Goal: Task Accomplishment & Management: Complete application form

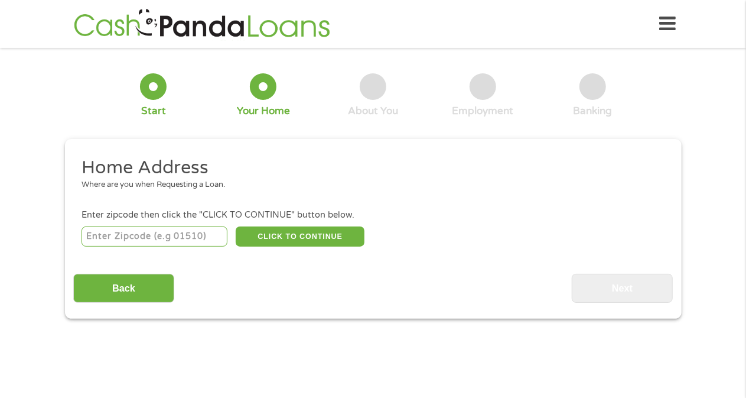
click at [174, 230] on input "number" at bounding box center [155, 236] width 146 height 20
type input "66779"
select select "[US_STATE]"
click at [273, 240] on button "CLICK TO CONTINUE" at bounding box center [300, 236] width 129 height 20
type input "66779"
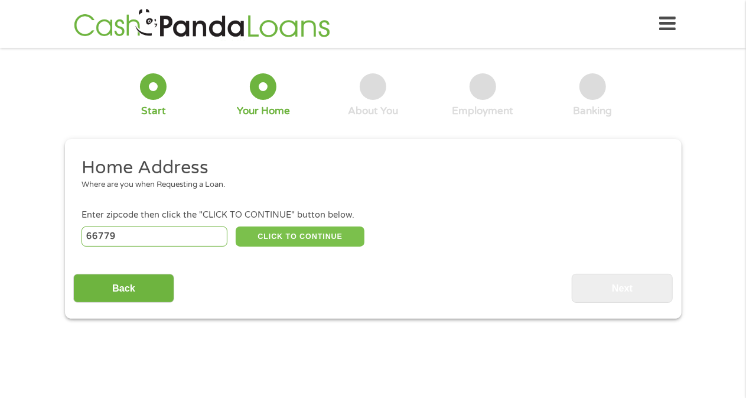
type input "[GEOGRAPHIC_DATA]"
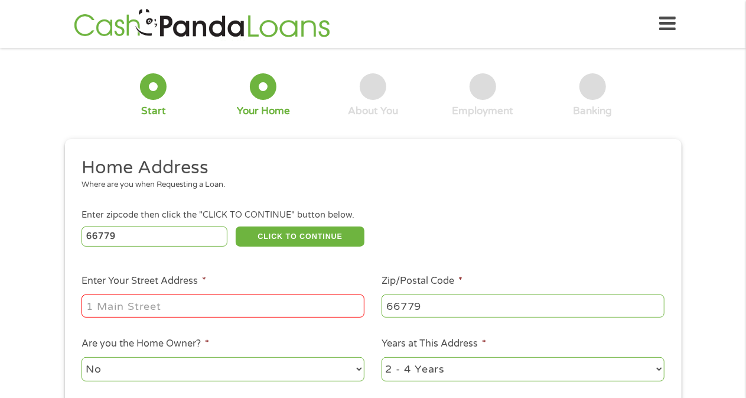
click at [247, 302] on input "Enter Your Street Address *" at bounding box center [223, 305] width 283 height 22
type input "[STREET_ADDRESS]"
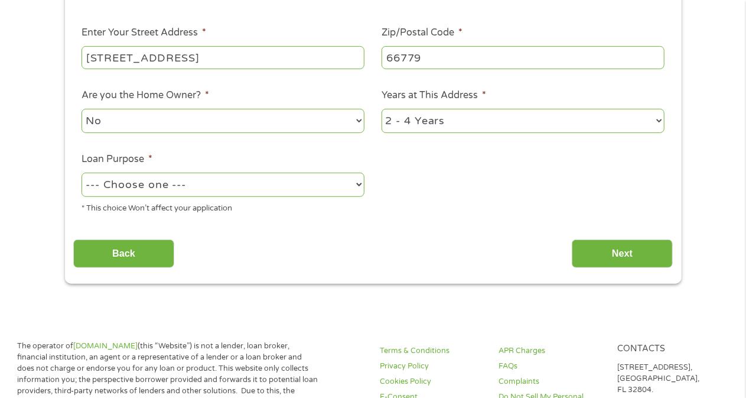
scroll to position [251, 0]
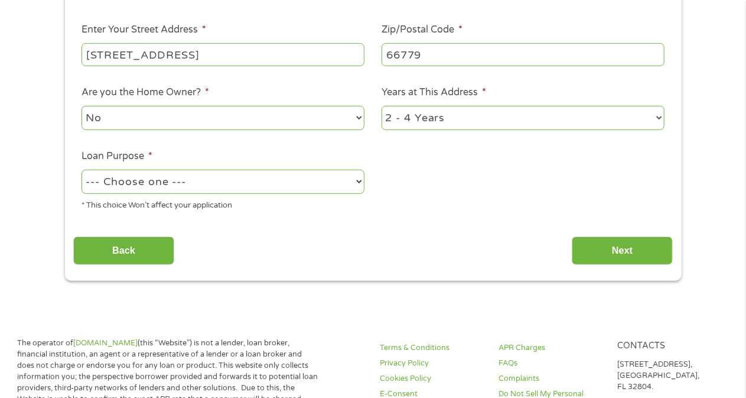
click at [334, 122] on select "No Yes" at bounding box center [223, 118] width 283 height 24
select select "yes"
click at [82, 106] on select "No Yes" at bounding box center [223, 118] width 283 height 24
click at [488, 119] on select "1 Year or less 1 - 2 Years 2 - 4 Years Over 4 Years" at bounding box center [523, 118] width 283 height 24
select select "60months"
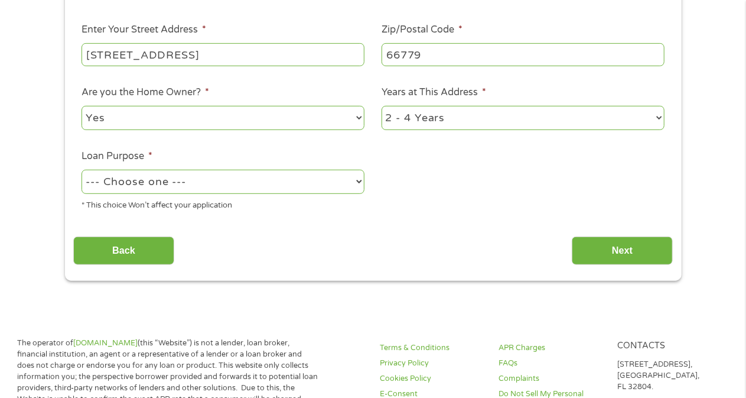
click at [382, 106] on select "1 Year or less 1 - 2 Years 2 - 4 Years Over 4 Years" at bounding box center [523, 118] width 283 height 24
click at [292, 182] on select "--- Choose one --- Pay Bills Debt Consolidation Home Improvement Major Purchase…" at bounding box center [223, 182] width 283 height 24
select select "medicalexpenses"
click at [82, 170] on select "--- Choose one --- Pay Bills Debt Consolidation Home Improvement Major Purchase…" at bounding box center [223, 182] width 283 height 24
click at [600, 251] on input "Next" at bounding box center [622, 250] width 101 height 29
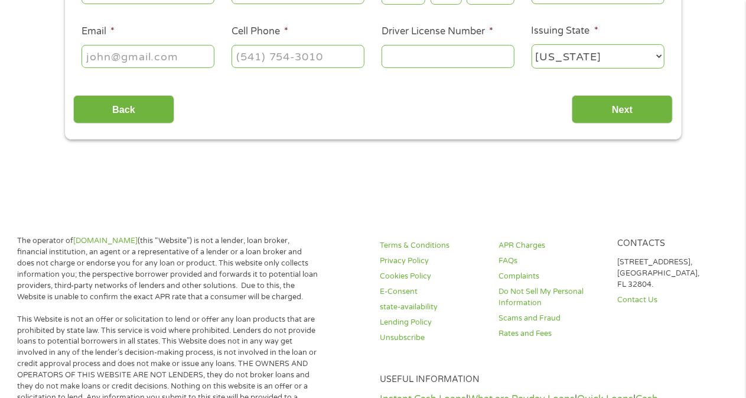
scroll to position [0, 0]
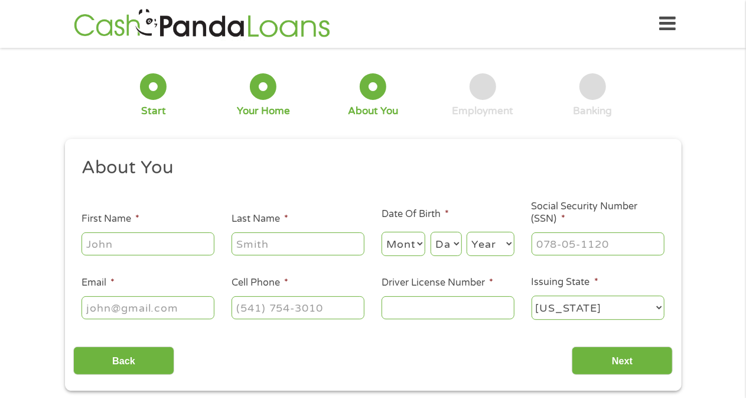
click at [175, 241] on input "First Name *" at bounding box center [148, 243] width 133 height 22
type input "[PERSON_NAME]"
type input "Towne"
type input "[EMAIL_ADDRESS][DOMAIN_NAME]"
type input "[PHONE_NUMBER]"
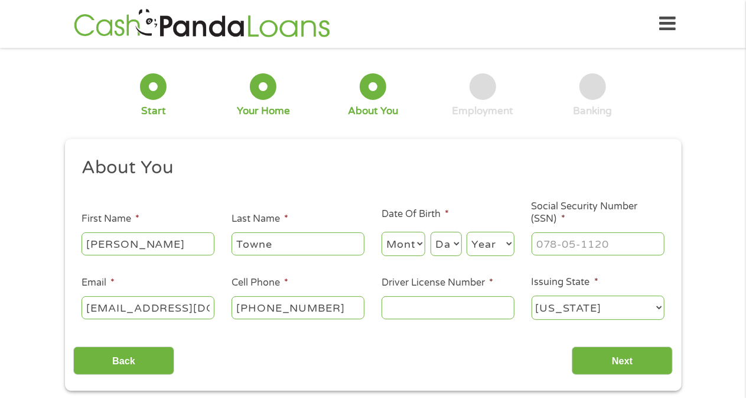
click at [398, 245] on select "Month 1 2 3 4 5 6 7 8 9 10 11 12" at bounding box center [404, 244] width 44 height 24
select select "2"
click at [382, 232] on select "Month 1 2 3 4 5 6 7 8 9 10 11 12" at bounding box center [404, 244] width 44 height 24
click at [443, 240] on select "Day 1 2 3 4 5 6 7 8 9 10 11 12 13 14 15 16 17 18 19 20 21 22 23 24 25 26 27 28 …" at bounding box center [446, 244] width 31 height 24
select select "19"
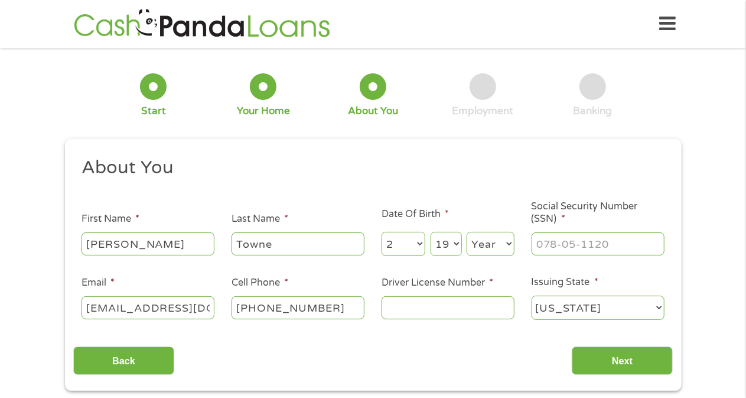
click at [431, 232] on select "Day 1 2 3 4 5 6 7 8 9 10 11 12 13 14 15 16 17 18 19 20 21 22 23 24 25 26 27 28 …" at bounding box center [446, 244] width 31 height 24
click at [487, 256] on select "Year [DATE] 2006 2005 2004 2003 2002 2001 2000 1999 1998 1997 1996 1995 1994 19…" at bounding box center [491, 244] width 48 height 24
select select "1988"
click at [467, 232] on select "Year [DATE] 2006 2005 2004 2003 2002 2001 2000 1999 1998 1997 1996 1995 1994 19…" at bounding box center [491, 244] width 48 height 24
click at [545, 248] on input "___-__-____" at bounding box center [598, 243] width 133 height 22
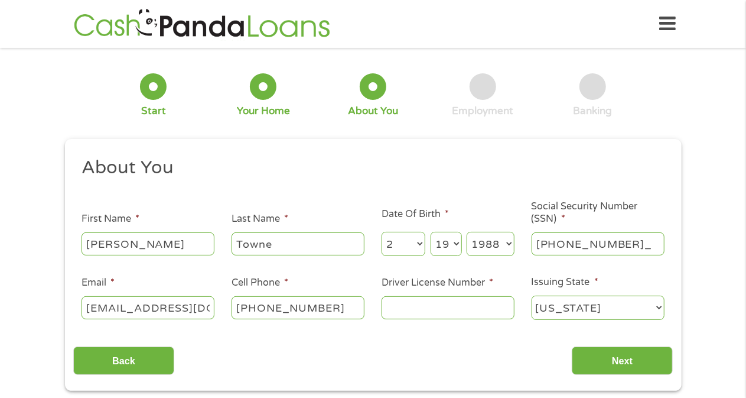
type input "512-02-4670"
click at [412, 303] on input "Driver License Number *" at bounding box center [448, 307] width 133 height 22
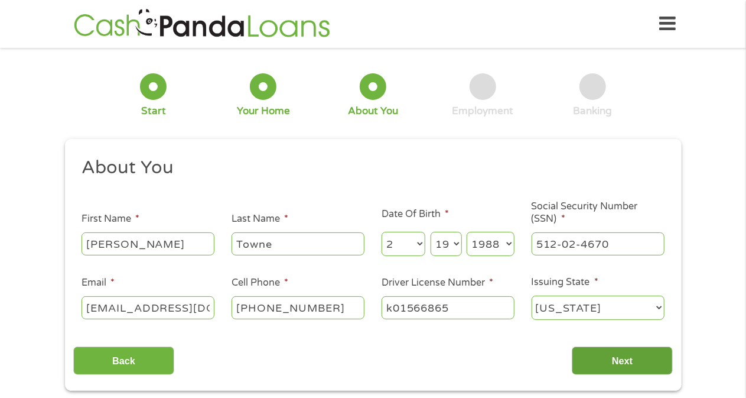
type input "k01566865"
click at [598, 367] on input "Next" at bounding box center [622, 360] width 101 height 29
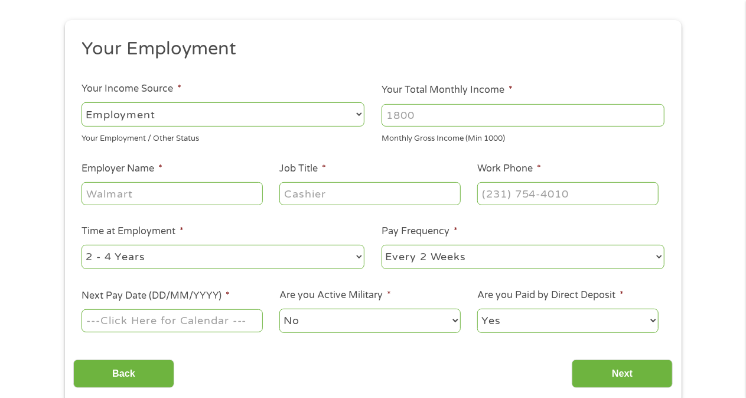
scroll to position [117, 0]
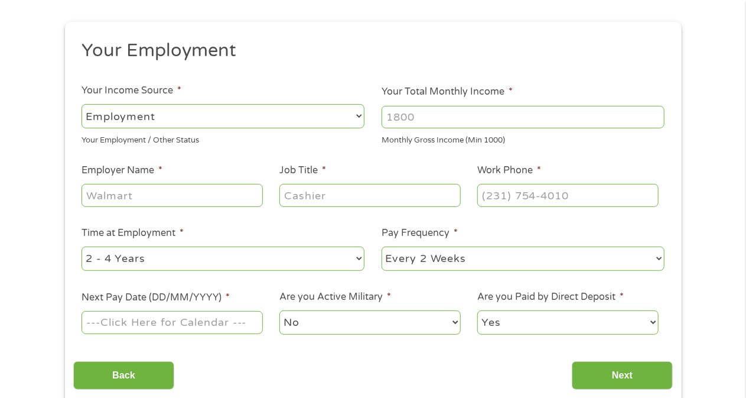
click at [418, 121] on input "Your Total Monthly Income *" at bounding box center [523, 117] width 283 height 22
click at [494, 191] on input "(___) ___-____" at bounding box center [567, 195] width 181 height 22
type input "[PHONE_NUMBER]"
click at [369, 197] on input "Job Title *" at bounding box center [369, 195] width 181 height 22
type input "MA/Xray"
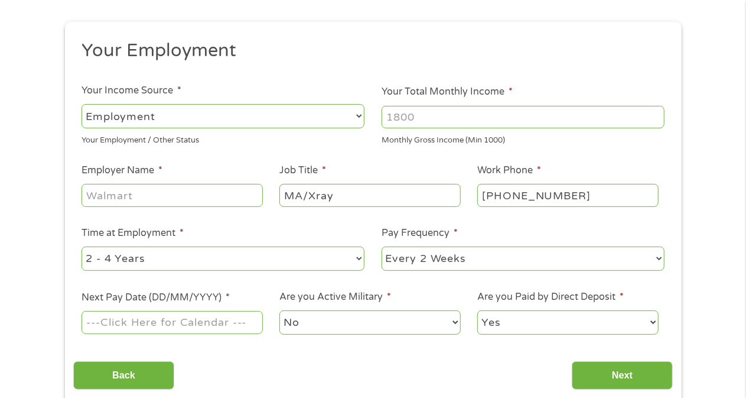
click at [184, 197] on input "Employer Name *" at bounding box center [172, 195] width 181 height 22
click at [184, 196] on input "Employer Name *" at bounding box center [172, 195] width 181 height 22
type input "community health"
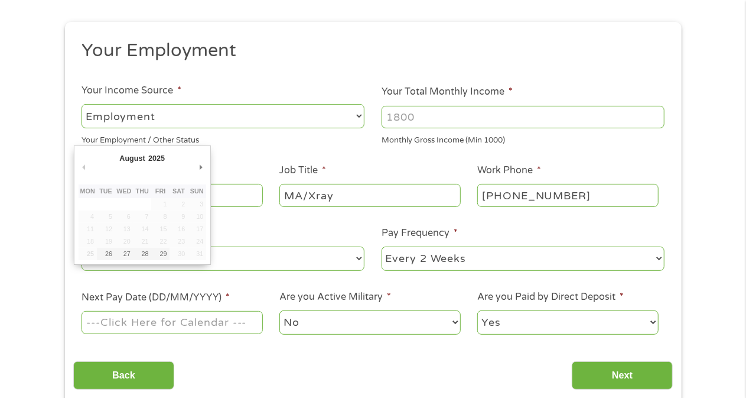
click at [225, 315] on input "Next Pay Date (DD/MM/YYYY) *" at bounding box center [172, 322] width 181 height 22
type input "[DATE]"
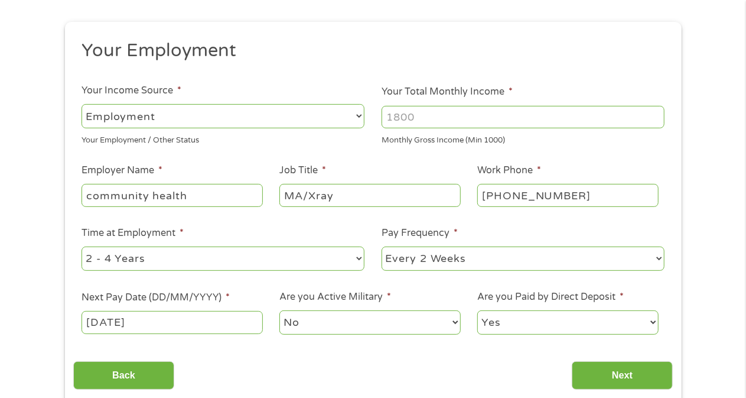
click at [443, 120] on input "Your Total Monthly Income *" at bounding box center [523, 117] width 283 height 22
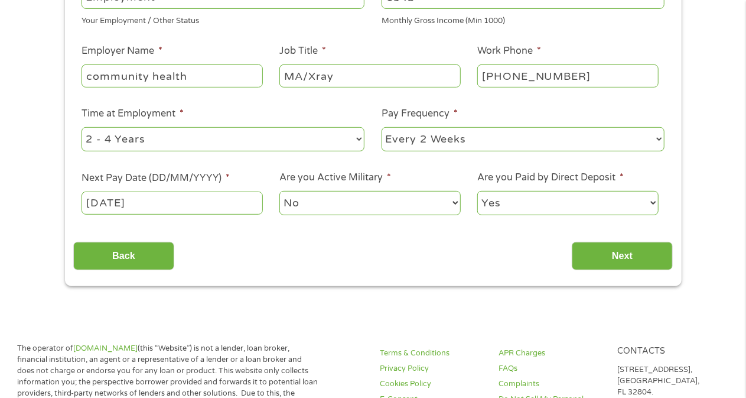
scroll to position [241, 0]
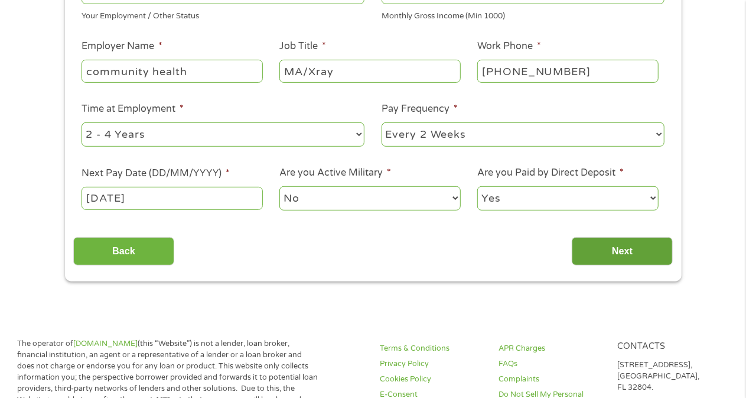
type input "1945"
click at [609, 248] on input "Next" at bounding box center [622, 251] width 101 height 29
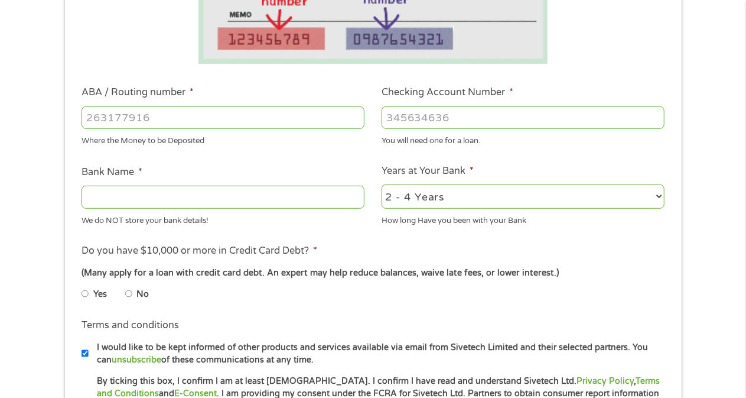
scroll to position [291, 0]
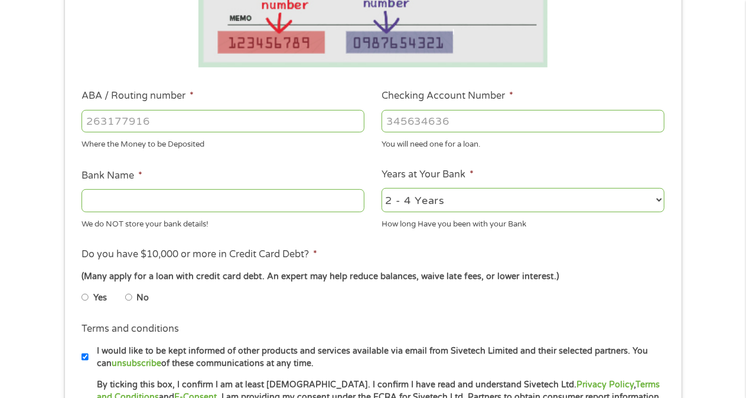
click at [323, 122] on input "ABA / Routing number *" at bounding box center [223, 121] width 283 height 22
type input "101105817"
type input "COMMUNITY NATIONAL BANK TRUST"
type input "101105817"
click at [429, 124] on input "Checking Account Number *" at bounding box center [523, 121] width 283 height 22
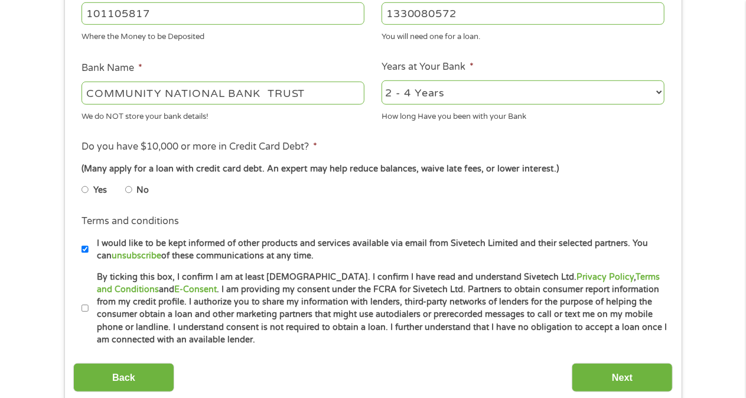
scroll to position [392, 0]
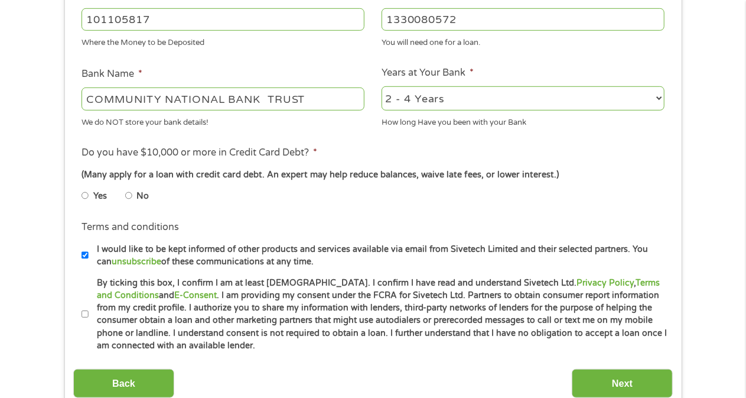
type input "1330080572"
click at [590, 105] on select "2 - 4 Years 6 - 12 Months 1 - 2 Years Over 4 Years" at bounding box center [523, 98] width 283 height 24
select select "60months"
click at [382, 86] on select "2 - 4 Years 6 - 12 Months 1 - 2 Years Over 4 Years" at bounding box center [523, 98] width 283 height 24
click at [131, 194] on input "No" at bounding box center [128, 195] width 7 height 19
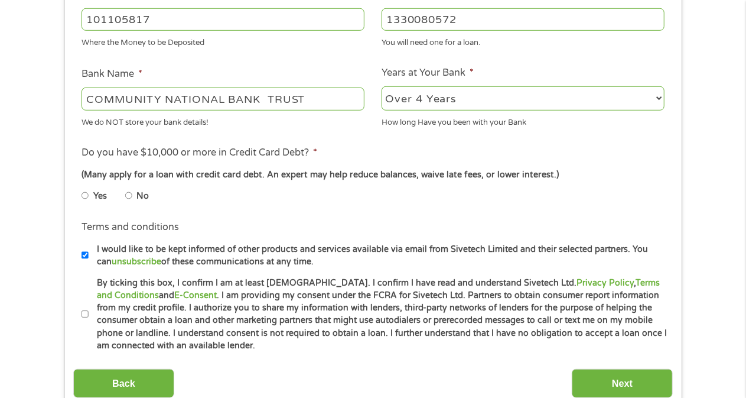
radio input "true"
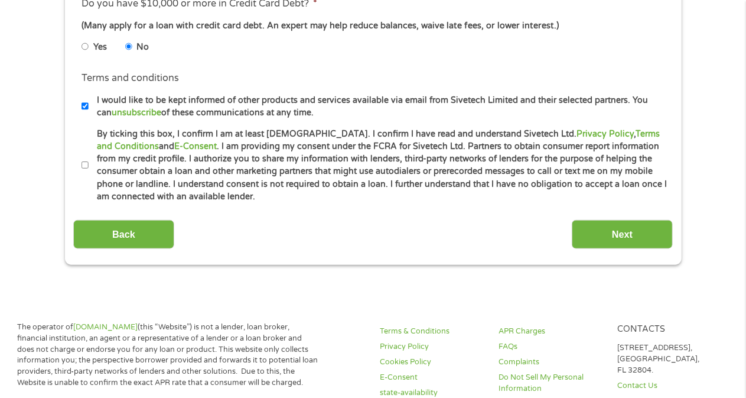
scroll to position [544, 0]
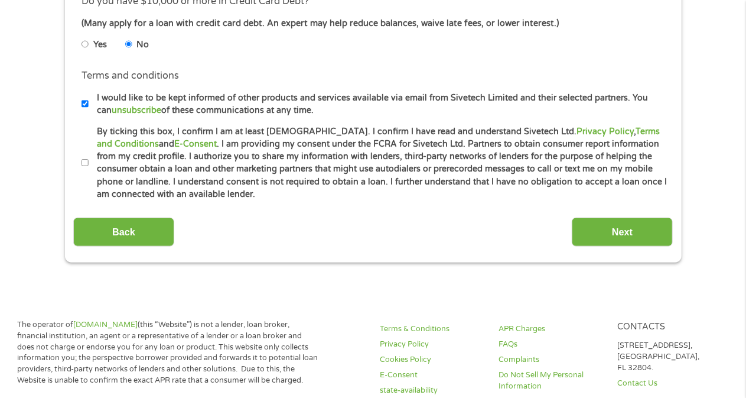
click at [83, 164] on input "By ticking this box, I confirm I am at least [DEMOGRAPHIC_DATA]. I confirm I ha…" at bounding box center [85, 163] width 7 height 19
checkbox input "true"
click at [84, 102] on input "I would like to be kept informed of other products and services available via e…" at bounding box center [85, 104] width 7 height 19
checkbox input "false"
click at [604, 230] on input "Next" at bounding box center [622, 231] width 101 height 29
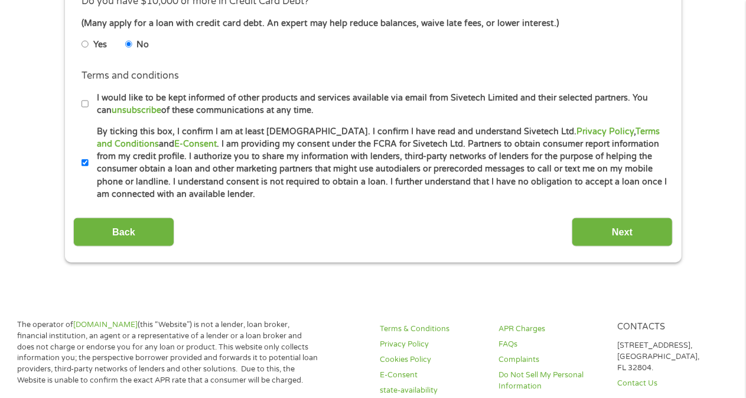
scroll to position [0, 0]
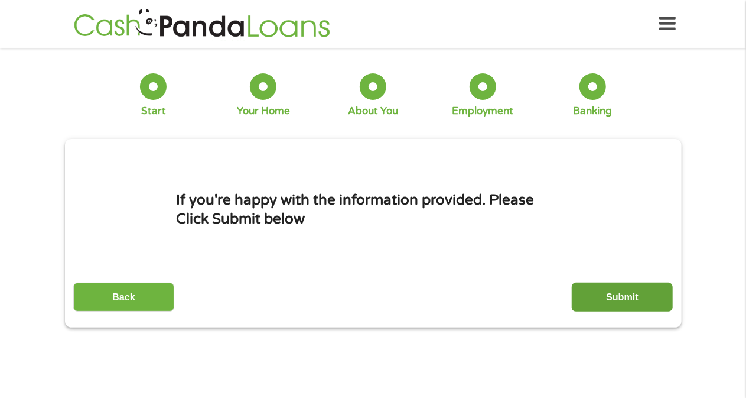
click at [594, 300] on input "Submit" at bounding box center [622, 296] width 101 height 29
